Goal: Check status: Check status

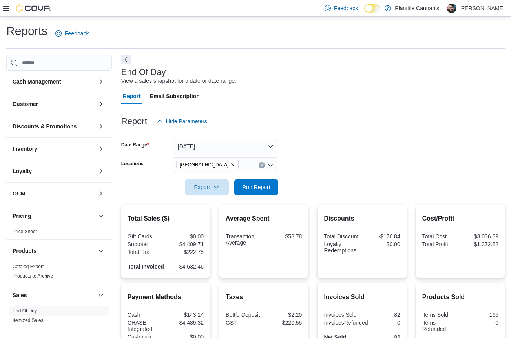
scroll to position [111, 0]
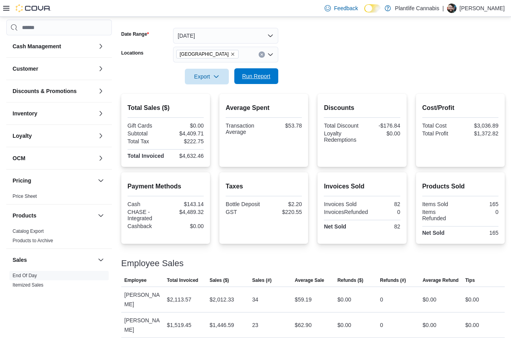
click at [255, 79] on span "Run Report" at bounding box center [256, 76] width 28 height 8
click at [192, 130] on div "$4,907.54" at bounding box center [185, 133] width 36 height 6
click at [193, 134] on div "$4,907.54" at bounding box center [185, 133] width 36 height 6
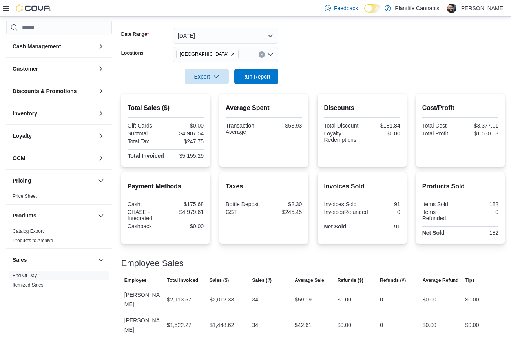
click at [193, 156] on div "$5,155.29" at bounding box center [185, 156] width 36 height 6
copy div "5,155.29"
click at [192, 215] on div "$4,979.61" at bounding box center [185, 212] width 36 height 6
click at [191, 215] on div "$4,979.61" at bounding box center [185, 212] width 36 height 6
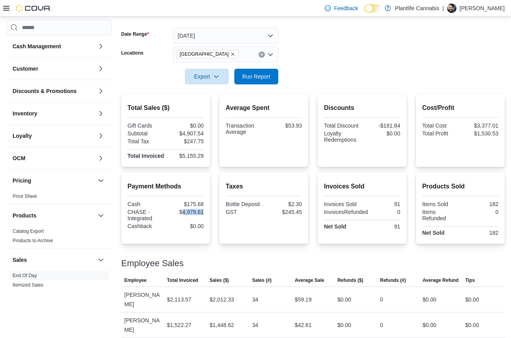
copy div "4,979.61"
click at [198, 134] on div "$4,907.54" at bounding box center [185, 133] width 36 height 6
copy div "4,907.54"
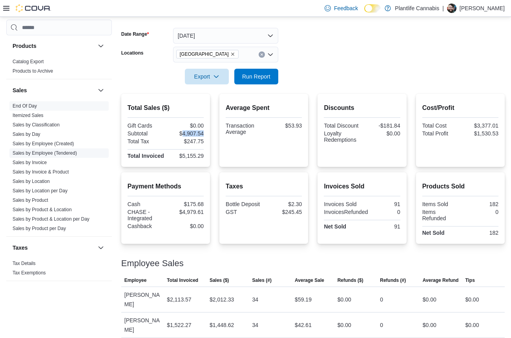
click at [34, 153] on link "Sales by Employee (Tendered)" at bounding box center [45, 152] width 64 height 5
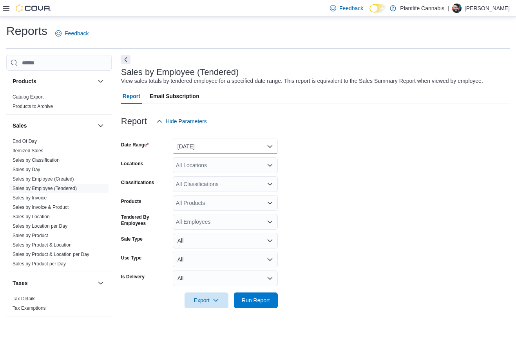
click at [203, 148] on button "[DATE]" at bounding box center [225, 146] width 105 height 16
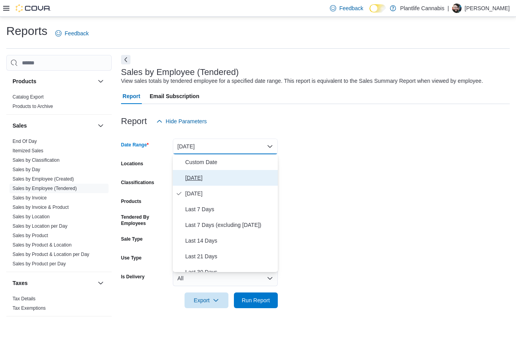
click at [190, 181] on span "[DATE]" at bounding box center [229, 177] width 89 height 9
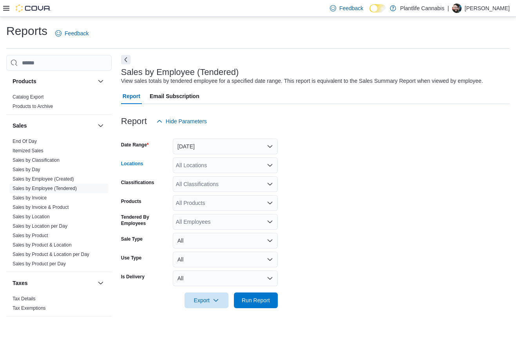
click at [201, 165] on div "All Locations" at bounding box center [225, 165] width 105 height 16
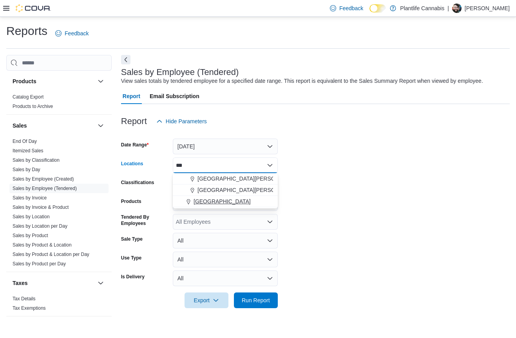
type input "***"
click at [216, 201] on span "[GEOGRAPHIC_DATA]" at bounding box center [222, 201] width 57 height 8
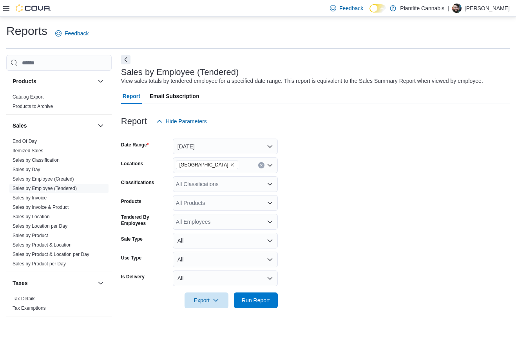
click at [338, 200] on form "Date Range [DATE] Locations Fort [GEOGRAPHIC_DATA] Classifications All Classifi…" at bounding box center [315, 218] width 389 height 179
click at [204, 188] on div "All Classifications" at bounding box center [225, 184] width 105 height 16
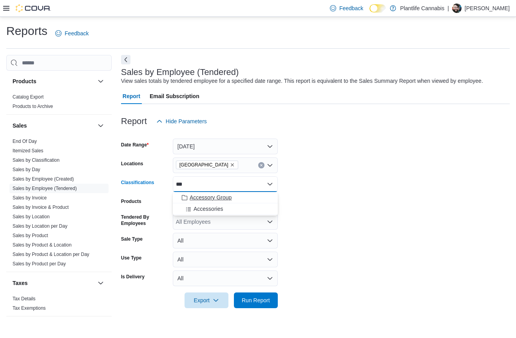
type input "***"
click at [203, 200] on span "Accessory Group" at bounding box center [211, 197] width 42 height 8
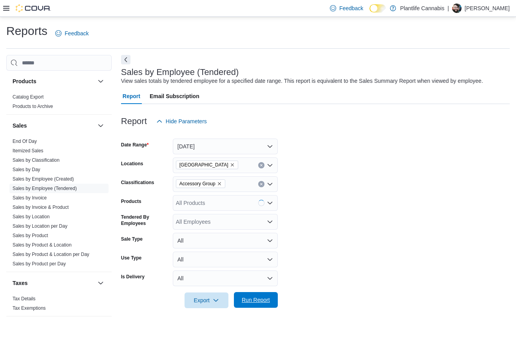
click at [254, 296] on span "Run Report" at bounding box center [256, 300] width 35 height 16
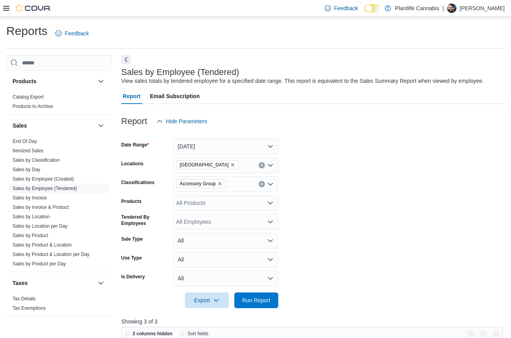
click at [371, 192] on form "Date Range [DATE] Locations Fort [GEOGRAPHIC_DATA] Classifications Accessory Gr…" at bounding box center [312, 218] width 383 height 179
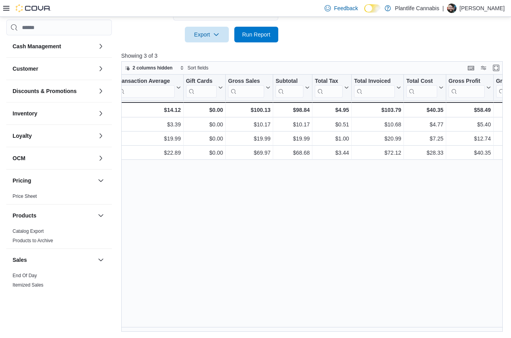
click at [7, 8] on icon at bounding box center [6, 8] width 6 height 5
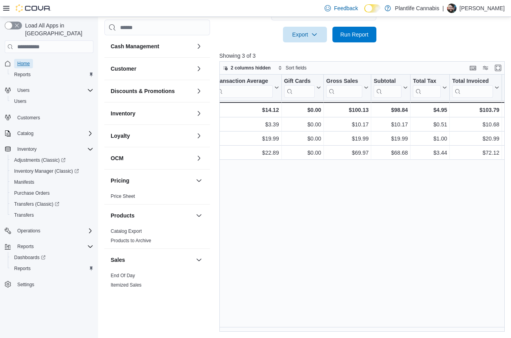
click at [22, 60] on span "Home" at bounding box center [23, 63] width 13 height 6
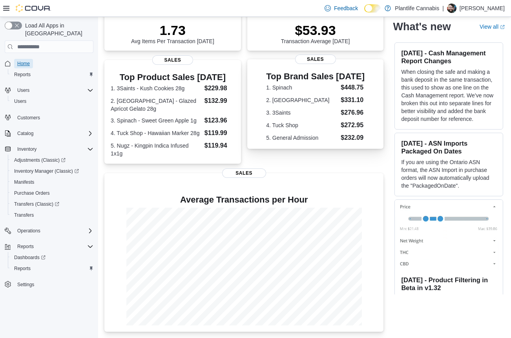
scroll to position [121, 0]
click at [23, 265] on span "Reports" at bounding box center [22, 268] width 16 height 6
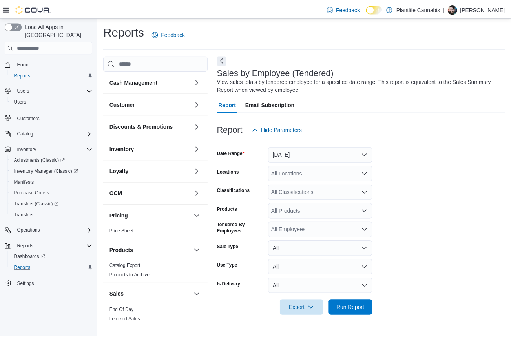
scroll to position [169, 0]
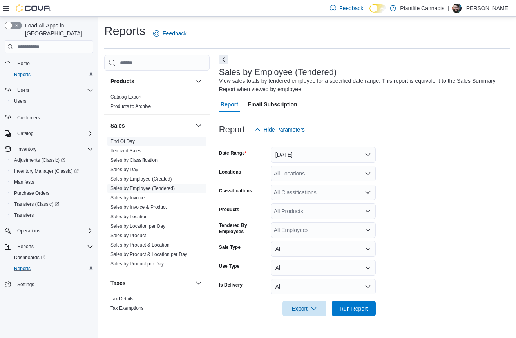
click at [121, 138] on link "End Of Day" at bounding box center [123, 140] width 24 height 5
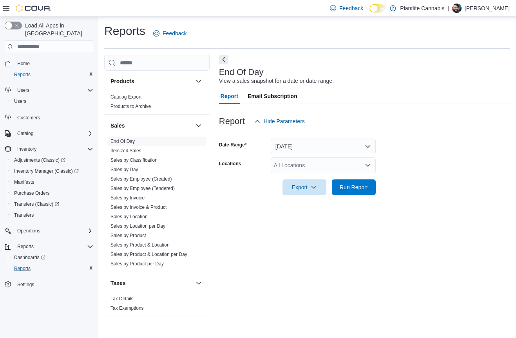
click at [302, 155] on form "Date Range [DATE] Locations All Locations Export Run Report" at bounding box center [364, 162] width 291 height 66
click at [305, 167] on div "All Locations" at bounding box center [323, 165] width 105 height 16
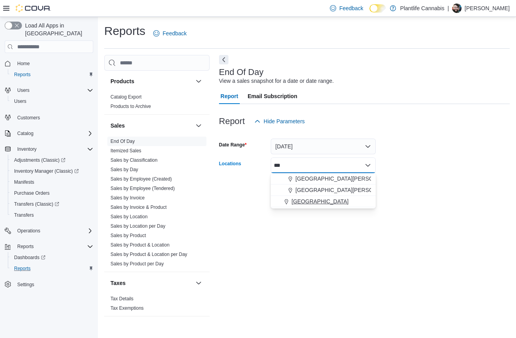
type input "***"
click at [308, 206] on button "[GEOGRAPHIC_DATA]" at bounding box center [323, 201] width 105 height 11
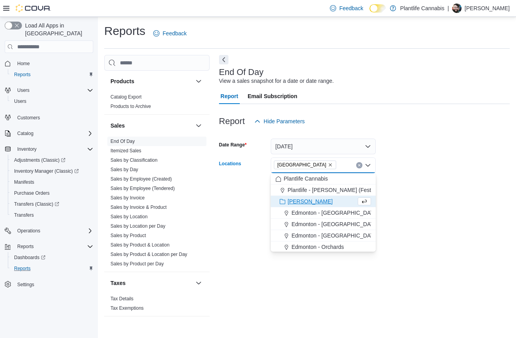
click at [418, 198] on div at bounding box center [364, 199] width 291 height 9
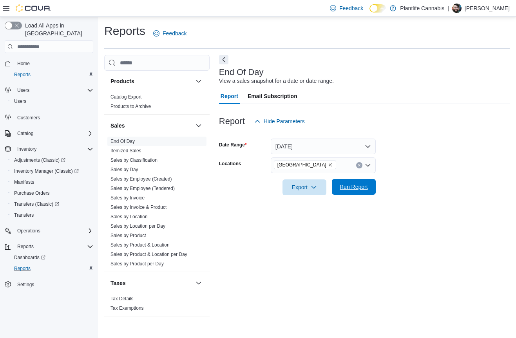
click at [357, 188] on span "Run Report" at bounding box center [354, 187] width 28 height 8
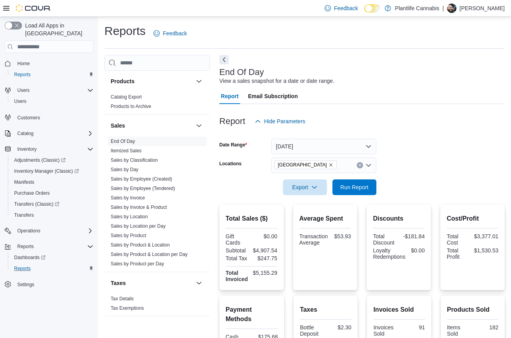
scroll to position [161, 0]
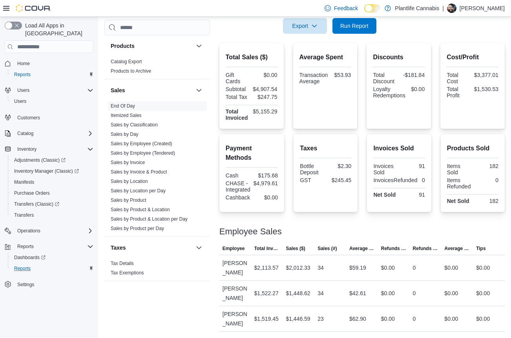
click at [4, 10] on icon at bounding box center [6, 8] width 6 height 5
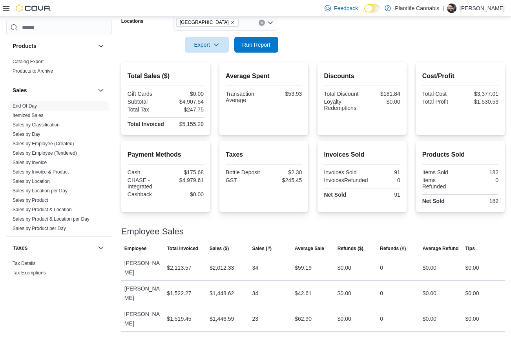
scroll to position [120, 0]
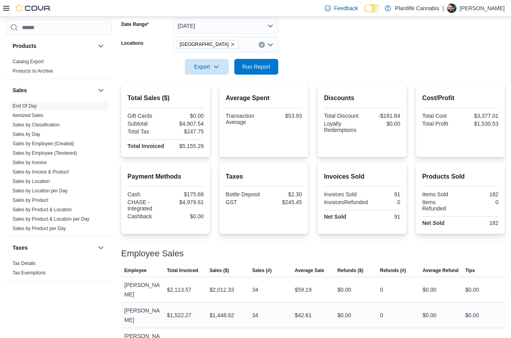
click at [224, 310] on div "$1,448.62" at bounding box center [221, 314] width 24 height 9
copy div "1,448.62"
click at [38, 163] on link "Sales by Invoice" at bounding box center [30, 162] width 34 height 5
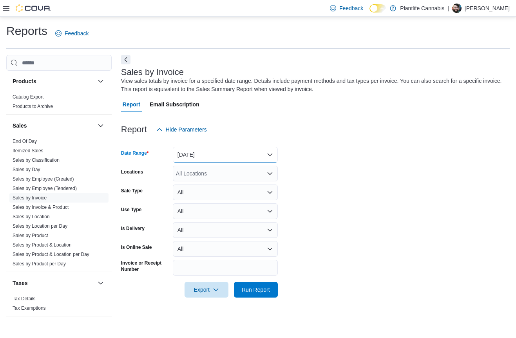
click at [209, 150] on button "[DATE]" at bounding box center [225, 155] width 105 height 16
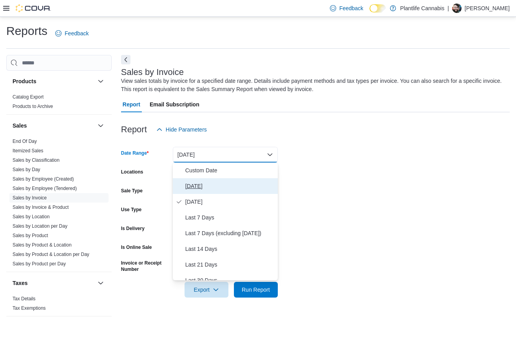
click at [204, 185] on span "[DATE]" at bounding box center [229, 185] width 89 height 9
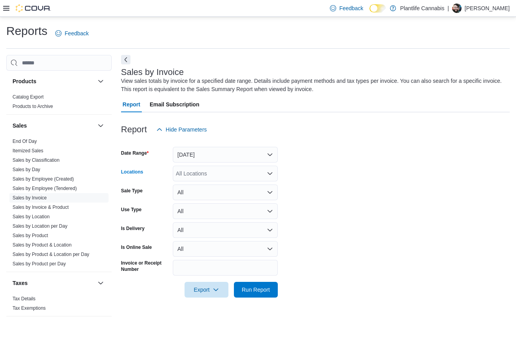
click at [221, 172] on div "All Locations" at bounding box center [225, 173] width 105 height 16
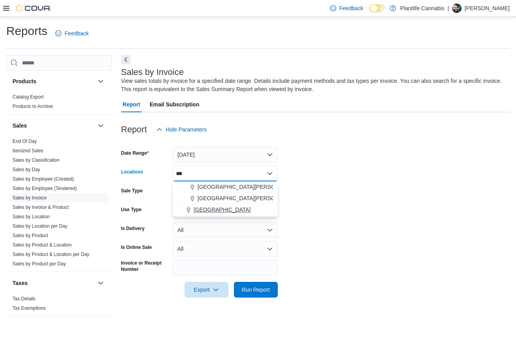
type input "***"
click at [208, 211] on span "[GEOGRAPHIC_DATA]" at bounding box center [222, 209] width 57 height 8
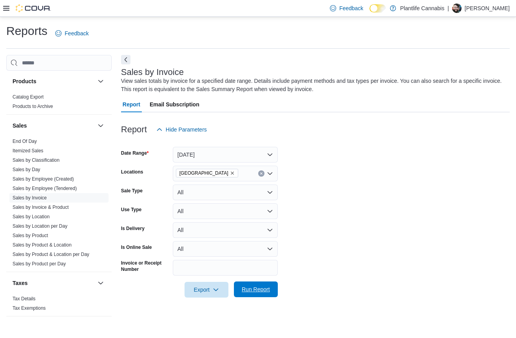
click at [239, 292] on span "Run Report" at bounding box center [256, 289] width 35 height 16
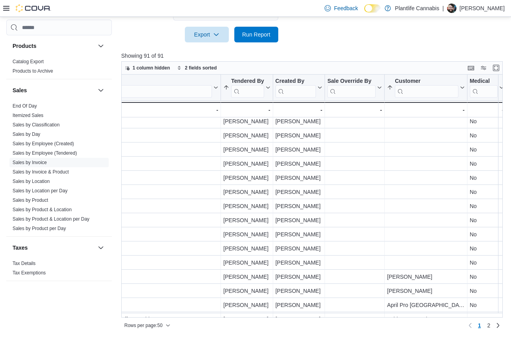
scroll to position [118, 979]
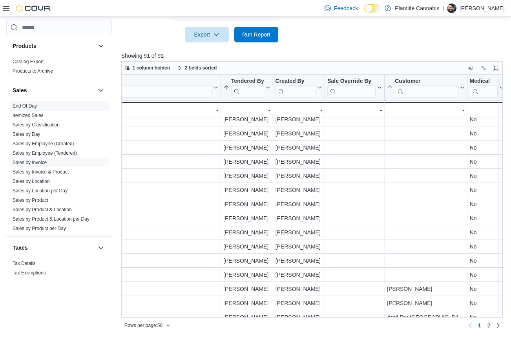
click at [28, 106] on link "End Of Day" at bounding box center [25, 105] width 24 height 5
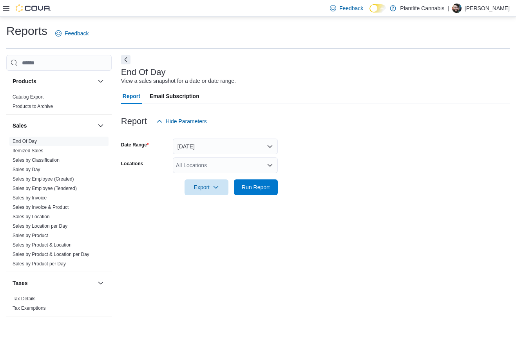
click at [186, 166] on div "All Locations" at bounding box center [225, 165] width 105 height 16
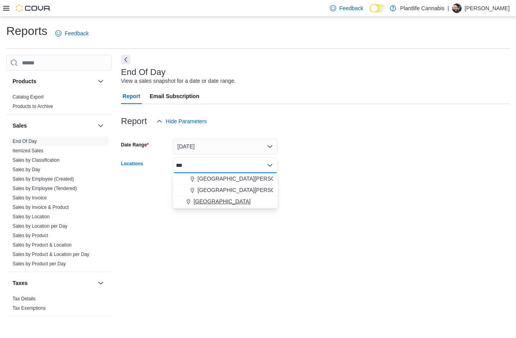
type input "***"
click at [212, 201] on span "[GEOGRAPHIC_DATA]" at bounding box center [222, 201] width 57 height 8
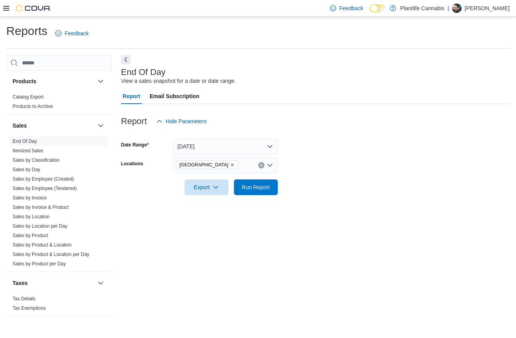
click at [310, 211] on div "End Of Day View a sales snapshot for a date or date range. Report Email Subscri…" at bounding box center [315, 189] width 389 height 269
click at [257, 186] on span "Run Report" at bounding box center [256, 187] width 28 height 8
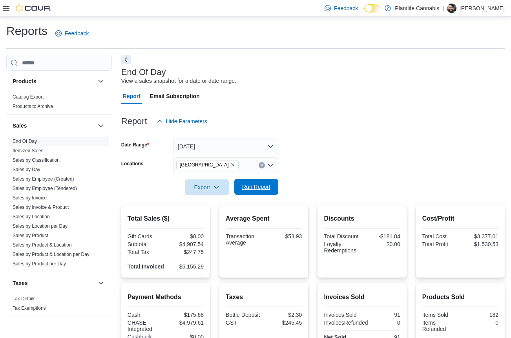
scroll to position [120, 0]
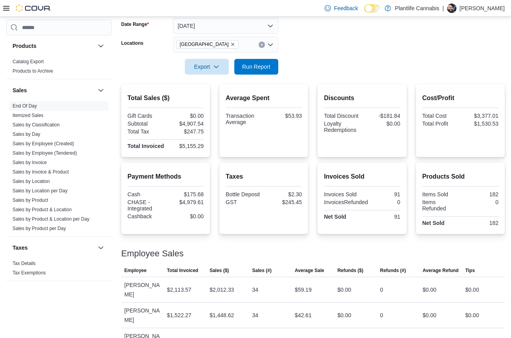
click at [194, 124] on div "$4,907.54" at bounding box center [185, 123] width 36 height 6
copy div "4,907.54"
